Goal: Task Accomplishment & Management: Use online tool/utility

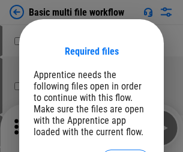
scroll to position [17, 0]
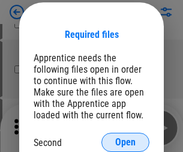
click at [125, 142] on span "Open" at bounding box center [125, 142] width 20 height 10
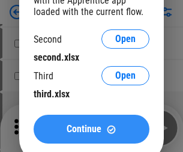
click at [91, 129] on span "Continue" at bounding box center [83, 129] width 35 height 10
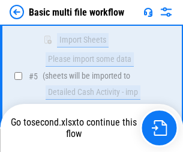
scroll to position [331, 0]
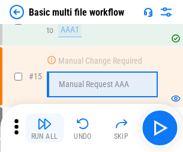
click at [44, 128] on img "button" at bounding box center [44, 123] width 14 height 14
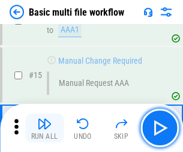
scroll to position [713, 0]
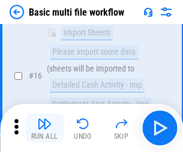
click at [44, 128] on img "button" at bounding box center [44, 123] width 14 height 14
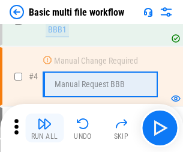
click at [44, 128] on img "button" at bounding box center [44, 123] width 14 height 14
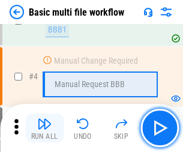
scroll to position [128, 0]
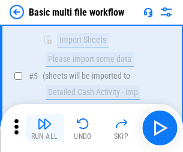
click at [44, 128] on img "button" at bounding box center [44, 123] width 14 height 14
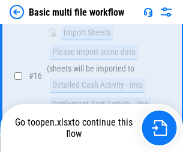
scroll to position [797, 0]
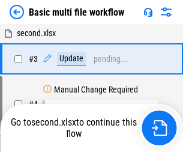
scroll to position [49, 0]
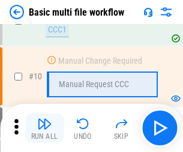
click at [44, 128] on img "button" at bounding box center [44, 123] width 14 height 14
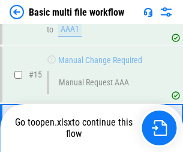
scroll to position [713, 0]
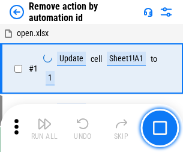
scroll to position [44, 0]
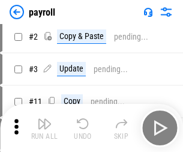
click at [44, 128] on img "button" at bounding box center [44, 123] width 14 height 14
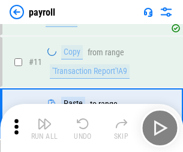
scroll to position [87, 0]
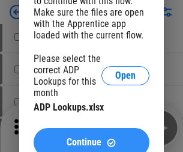
click at [91, 137] on span "Continue" at bounding box center [83, 142] width 35 height 10
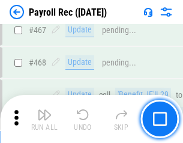
scroll to position [6383, 0]
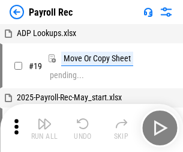
click at [44, 128] on img "button" at bounding box center [44, 123] width 14 height 14
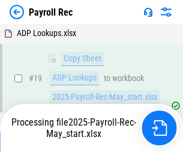
scroll to position [73, 0]
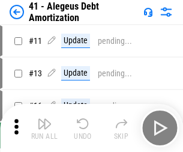
click at [44, 128] on img "button" at bounding box center [44, 123] width 14 height 14
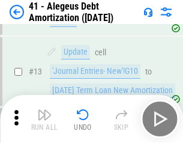
scroll to position [148, 0]
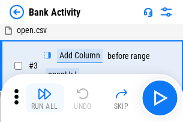
click at [44, 98] on img "button" at bounding box center [44, 93] width 14 height 14
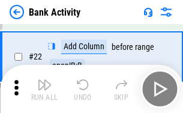
scroll to position [321, 0]
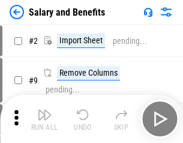
click at [44, 119] on img "button" at bounding box center [44, 114] width 14 height 14
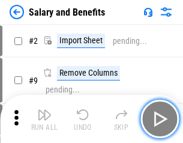
scroll to position [16, 0]
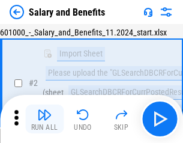
click at [44, 119] on img "button" at bounding box center [44, 114] width 14 height 14
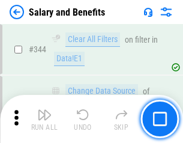
scroll to position [5608, 0]
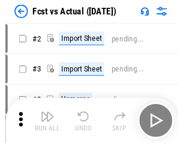
scroll to position [16, 0]
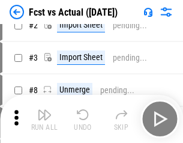
click at [44, 119] on img "button" at bounding box center [44, 114] width 14 height 14
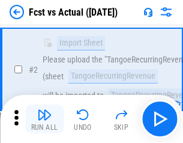
click at [44, 119] on img "button" at bounding box center [44, 114] width 14 height 14
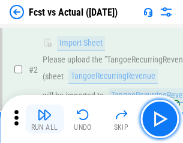
scroll to position [112, 0]
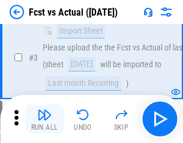
click at [44, 119] on img "button" at bounding box center [44, 114] width 14 height 14
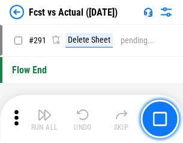
scroll to position [5668, 0]
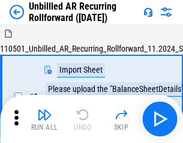
scroll to position [26, 0]
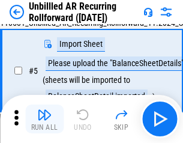
click at [44, 119] on img "button" at bounding box center [44, 114] width 14 height 14
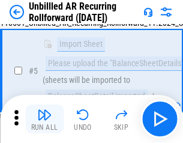
click at [44, 119] on img "button" at bounding box center [44, 114] width 14 height 14
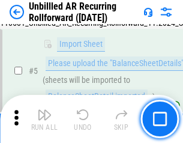
scroll to position [113, 0]
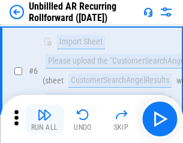
click at [44, 119] on img "button" at bounding box center [44, 114] width 14 height 14
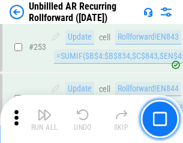
scroll to position [4068, 0]
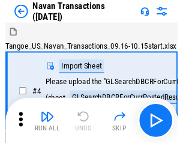
scroll to position [19, 0]
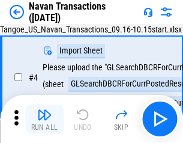
click at [44, 119] on img "button" at bounding box center [44, 114] width 14 height 14
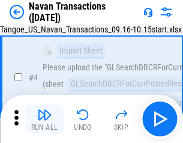
click at [44, 119] on img "button" at bounding box center [44, 114] width 14 height 14
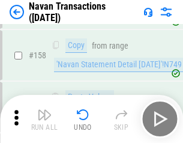
scroll to position [3883, 0]
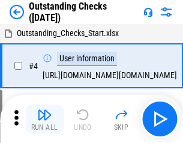
click at [44, 119] on img "button" at bounding box center [44, 114] width 14 height 14
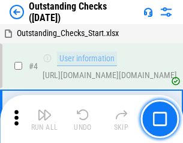
scroll to position [50, 0]
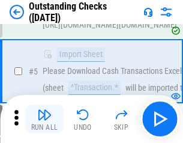
click at [44, 119] on img "button" at bounding box center [44, 114] width 14 height 14
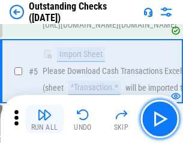
scroll to position [125, 0]
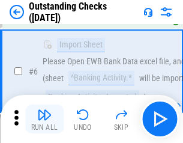
click at [44, 119] on img "button" at bounding box center [44, 114] width 14 height 14
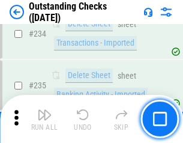
scroll to position [3637, 0]
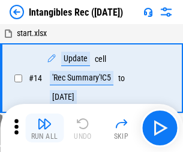
click at [44, 128] on img "button" at bounding box center [44, 123] width 14 height 14
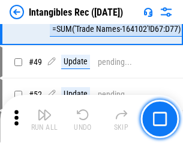
scroll to position [467, 0]
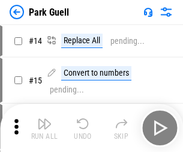
click at [44, 119] on img "button" at bounding box center [44, 123] width 14 height 14
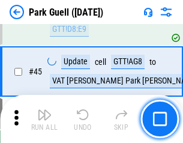
scroll to position [1498, 0]
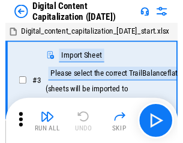
scroll to position [26, 0]
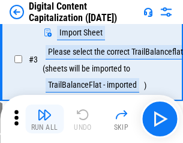
click at [44, 119] on img "button" at bounding box center [44, 114] width 14 height 14
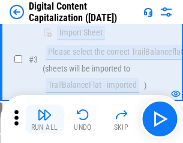
click at [44, 119] on img "button" at bounding box center [44, 114] width 14 height 14
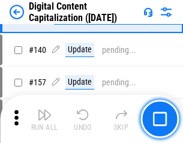
scroll to position [1261, 0]
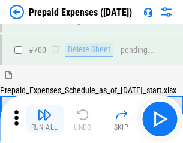
click at [44, 119] on img "button" at bounding box center [44, 114] width 14 height 14
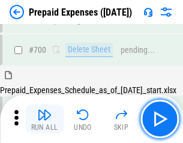
scroll to position [3222, 0]
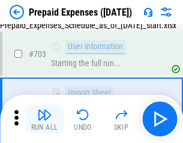
click at [44, 119] on img "button" at bounding box center [44, 114] width 14 height 14
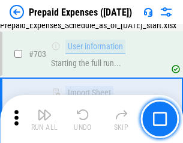
scroll to position [3293, 0]
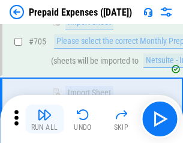
click at [44, 119] on img "button" at bounding box center [44, 114] width 14 height 14
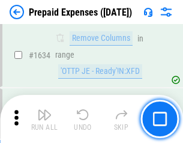
scroll to position [11661, 0]
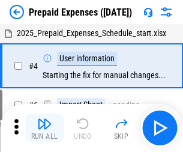
click at [44, 128] on img "button" at bounding box center [44, 123] width 14 height 14
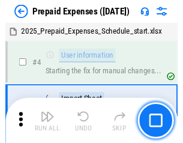
scroll to position [53, 0]
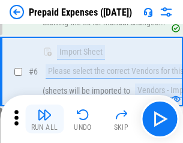
click at [44, 119] on img "button" at bounding box center [44, 114] width 14 height 14
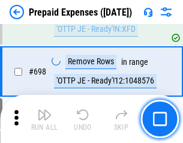
scroll to position [4170, 0]
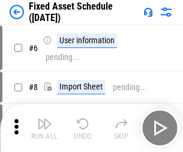
click at [44, 128] on img "button" at bounding box center [44, 123] width 14 height 14
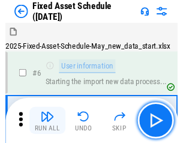
scroll to position [65, 0]
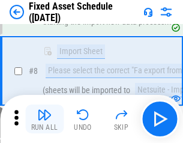
click at [44, 119] on img "button" at bounding box center [44, 114] width 14 height 14
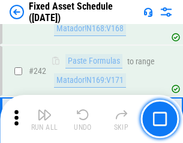
scroll to position [3710, 0]
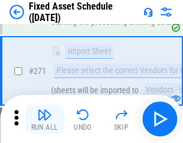
click at [44, 119] on img "button" at bounding box center [44, 114] width 14 height 14
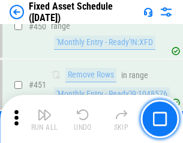
scroll to position [5354, 0]
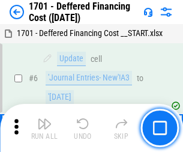
scroll to position [144, 0]
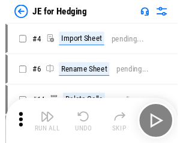
scroll to position [2, 0]
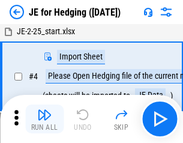
click at [44, 119] on img "button" at bounding box center [44, 114] width 14 height 14
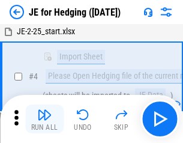
click at [44, 119] on img "button" at bounding box center [44, 114] width 14 height 14
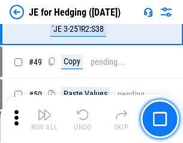
scroll to position [724, 0]
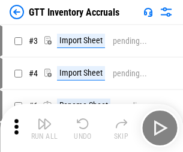
click at [44, 119] on img "button" at bounding box center [44, 123] width 14 height 14
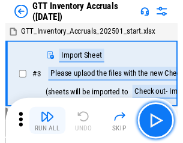
scroll to position [2, 0]
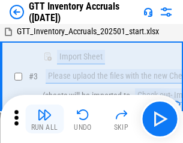
click at [44, 119] on img "button" at bounding box center [44, 114] width 14 height 14
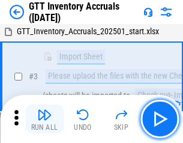
scroll to position [77, 0]
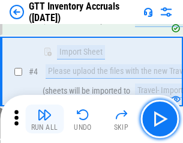
click at [44, 119] on img "button" at bounding box center [44, 114] width 14 height 14
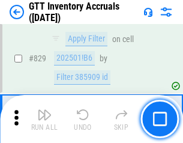
scroll to position [9091, 0]
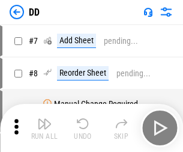
click at [44, 128] on img "button" at bounding box center [44, 123] width 14 height 14
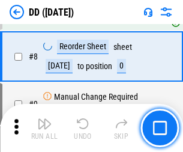
scroll to position [116, 0]
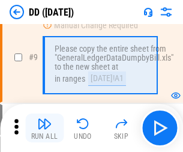
click at [44, 128] on img "button" at bounding box center [44, 123] width 14 height 14
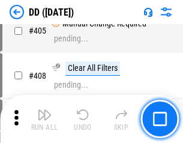
scroll to position [5359, 0]
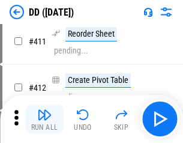
click at [44, 119] on img "button" at bounding box center [44, 114] width 14 height 14
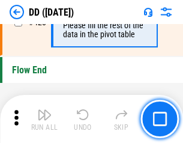
scroll to position [5732, 0]
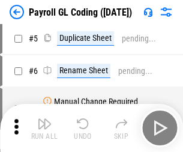
click at [44, 128] on img "button" at bounding box center [44, 123] width 14 height 14
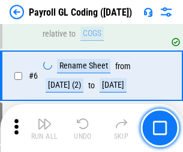
scroll to position [144, 0]
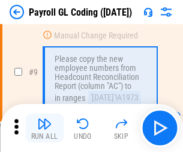
click at [44, 128] on img "button" at bounding box center [44, 123] width 14 height 14
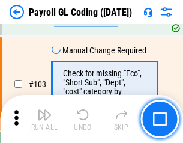
scroll to position [2810, 0]
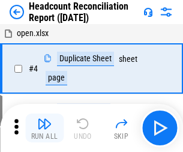
click at [44, 128] on img "button" at bounding box center [44, 123] width 14 height 14
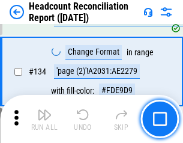
scroll to position [1440, 0]
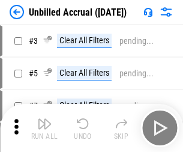
click at [44, 128] on img "button" at bounding box center [44, 123] width 14 height 14
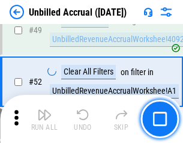
scroll to position [1086, 0]
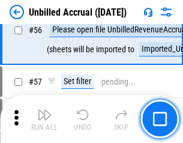
click at [44, 119] on img "button" at bounding box center [44, 114] width 14 height 14
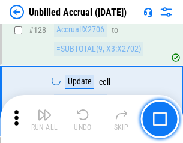
scroll to position [3567, 0]
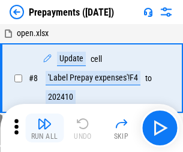
click at [44, 128] on img "button" at bounding box center [44, 123] width 14 height 14
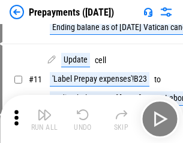
scroll to position [75, 0]
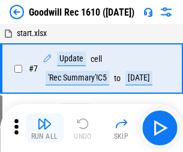
click at [44, 128] on img "button" at bounding box center [44, 123] width 14 height 14
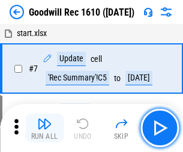
scroll to position [205, 0]
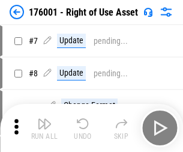
click at [44, 128] on img "button" at bounding box center [44, 123] width 14 height 14
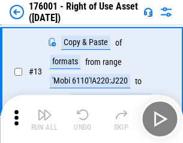
scroll to position [77, 0]
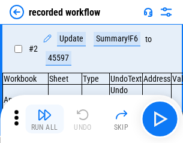
click at [44, 119] on img "button" at bounding box center [44, 114] width 14 height 14
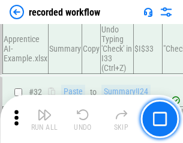
scroll to position [3744, 0]
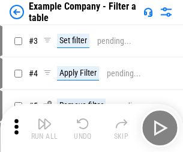
click at [44, 128] on img "button" at bounding box center [44, 123] width 14 height 14
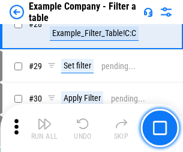
scroll to position [1096, 0]
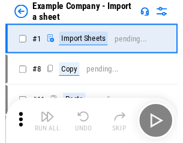
scroll to position [19, 0]
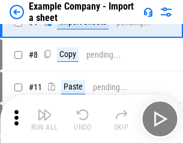
click at [44, 119] on img "button" at bounding box center [44, 114] width 14 height 14
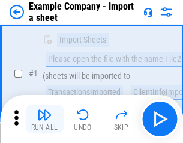
click at [44, 119] on img "button" at bounding box center [44, 114] width 14 height 14
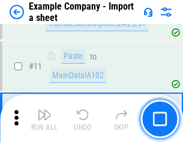
scroll to position [265, 0]
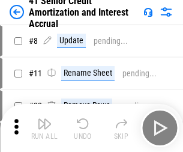
click at [44, 119] on img "button" at bounding box center [44, 123] width 14 height 14
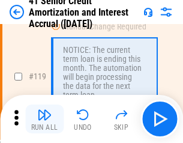
click at [44, 119] on img "button" at bounding box center [44, 114] width 14 height 14
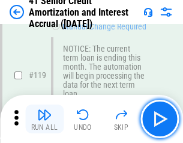
scroll to position [1130, 0]
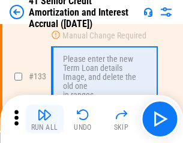
click at [44, 119] on img "button" at bounding box center [44, 114] width 14 height 14
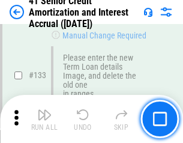
scroll to position [1252, 0]
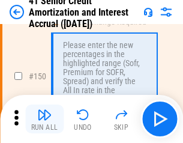
click at [44, 119] on img "button" at bounding box center [44, 114] width 14 height 14
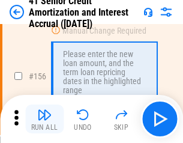
click at [44, 119] on img "button" at bounding box center [44, 114] width 14 height 14
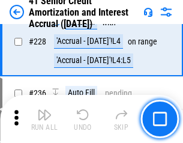
scroll to position [2682, 0]
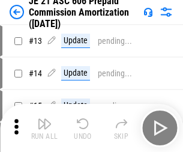
click at [44, 119] on img "button" at bounding box center [44, 123] width 14 height 14
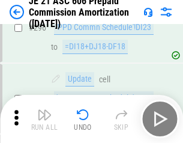
scroll to position [2204, 0]
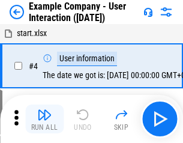
click at [44, 119] on img "button" at bounding box center [44, 114] width 14 height 14
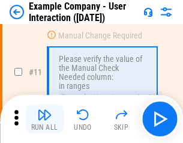
click at [44, 119] on img "button" at bounding box center [44, 114] width 14 height 14
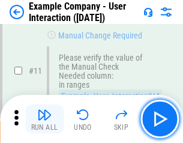
scroll to position [259, 0]
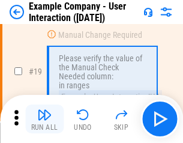
click at [44, 119] on img "button" at bounding box center [44, 114] width 14 height 14
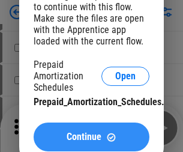
click at [91, 137] on span "Continue" at bounding box center [83, 137] width 35 height 10
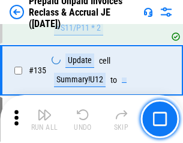
scroll to position [1552, 0]
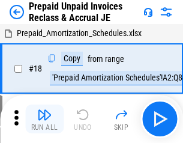
click at [44, 119] on img "button" at bounding box center [44, 114] width 14 height 14
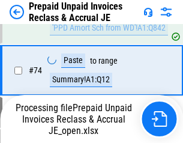
scroll to position [916, 0]
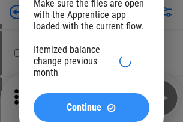
click at [91, 107] on span "Continue" at bounding box center [83, 107] width 35 height 10
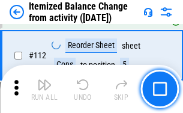
scroll to position [2003, 0]
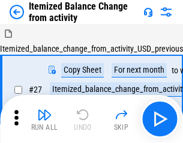
scroll to position [19, 0]
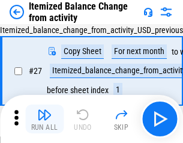
click at [44, 119] on img "button" at bounding box center [44, 114] width 14 height 14
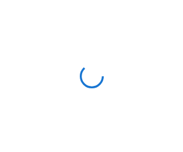
scroll to position [5, 0]
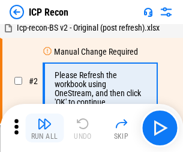
click at [44, 128] on img "button" at bounding box center [44, 123] width 14 height 14
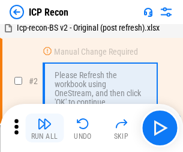
click at [44, 128] on img "button" at bounding box center [44, 123] width 14 height 14
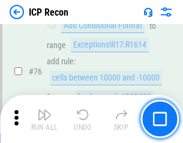
scroll to position [1076, 0]
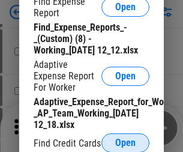
click at [125, 142] on span "Open" at bounding box center [125, 143] width 20 height 10
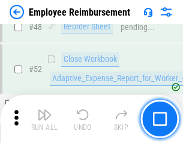
scroll to position [891, 0]
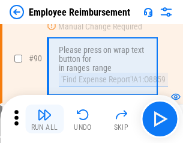
click at [44, 119] on img "button" at bounding box center [44, 114] width 14 height 14
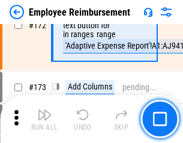
click at [44, 119] on img "button" at bounding box center [44, 114] width 14 height 14
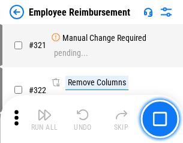
scroll to position [5288, 0]
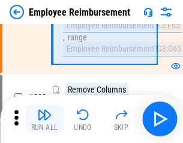
click at [44, 119] on img "button" at bounding box center [44, 114] width 14 height 14
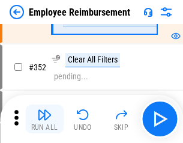
click at [44, 119] on img "button" at bounding box center [44, 114] width 14 height 14
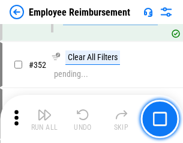
scroll to position [6174, 0]
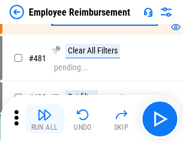
click at [44, 119] on img "button" at bounding box center [44, 114] width 14 height 14
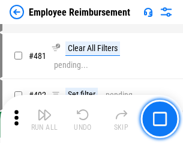
scroll to position [7322, 0]
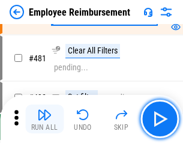
click at [44, 119] on img "button" at bounding box center [44, 114] width 14 height 14
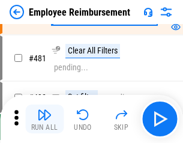
click at [44, 119] on img "button" at bounding box center [44, 114] width 14 height 14
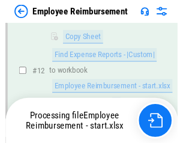
scroll to position [244, 0]
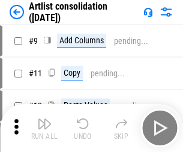
click at [44, 128] on img "button" at bounding box center [44, 123] width 14 height 14
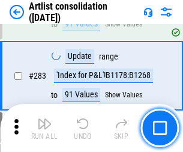
scroll to position [4953, 0]
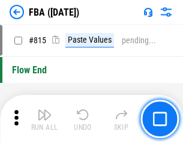
scroll to position [10721, 0]
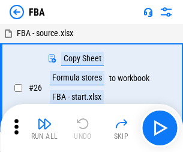
scroll to position [12, 0]
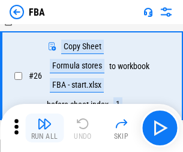
click at [44, 128] on img "button" at bounding box center [44, 123] width 14 height 14
